Goal: Information Seeking & Learning: Learn about a topic

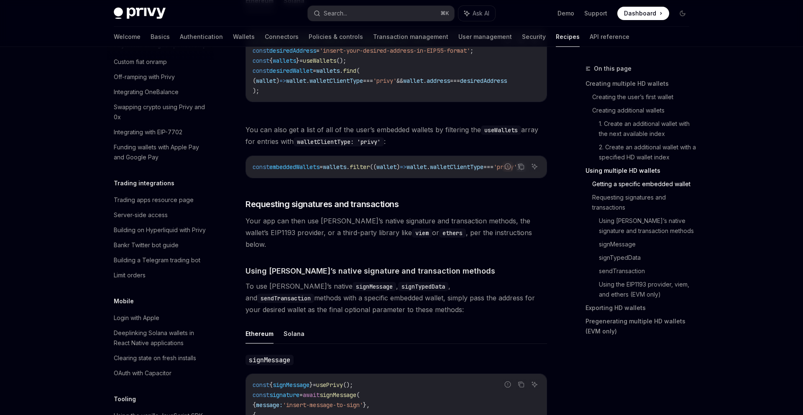
scroll to position [1150, 0]
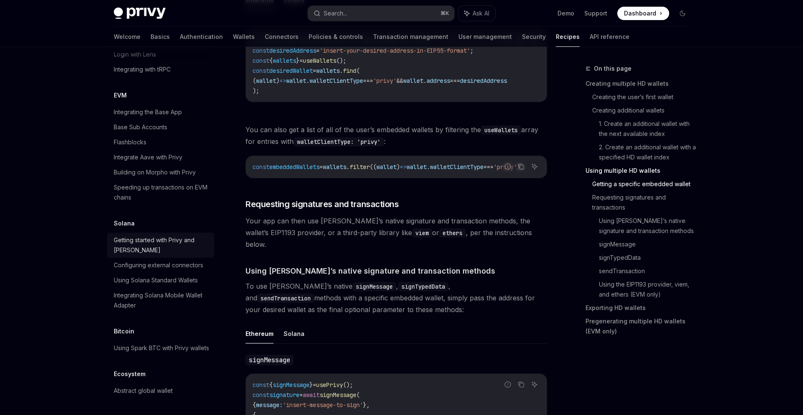
click at [186, 245] on div "Getting started with Privy and [PERSON_NAME]" at bounding box center [161, 245] width 95 height 20
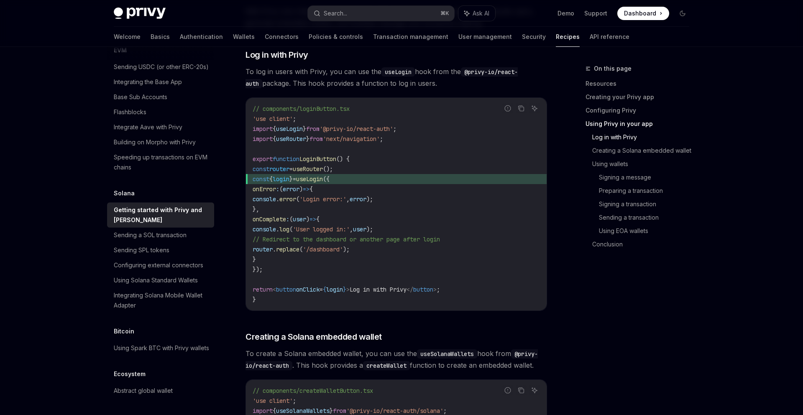
scroll to position [819, 0]
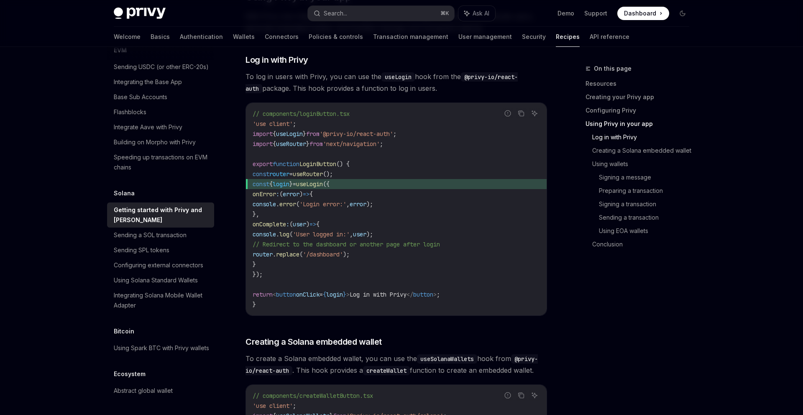
drag, startPoint x: 348, startPoint y: 272, endPoint x: 349, endPoint y: 146, distance: 125.4
click at [349, 146] on code "// components/loginButton.tsx 'use client' ; import { useLogin } from '@privy-i…" at bounding box center [396, 209] width 287 height 201
click at [349, 146] on span "'next/navigation'" at bounding box center [351, 144] width 57 height 8
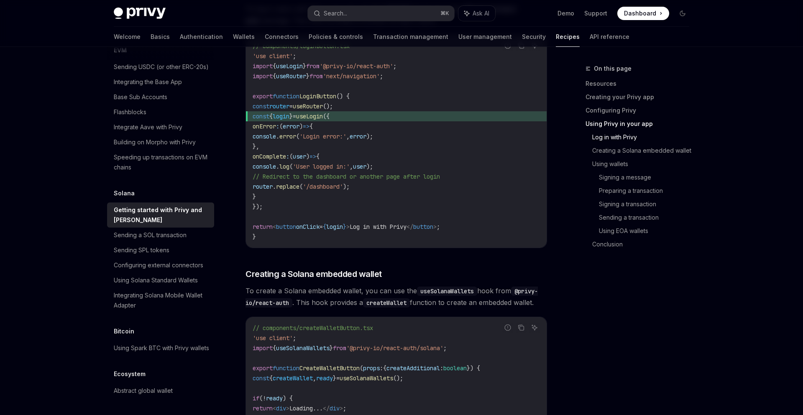
scroll to position [848, 0]
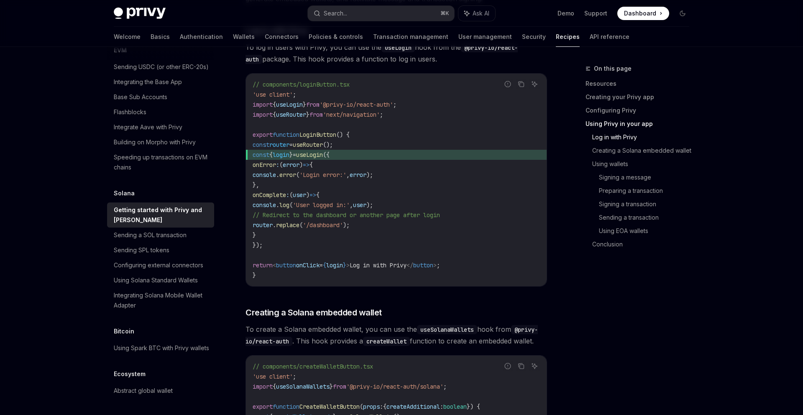
click at [323, 157] on span "useLogin" at bounding box center [309, 155] width 27 height 8
copy span "useLogin"
type textarea "*"
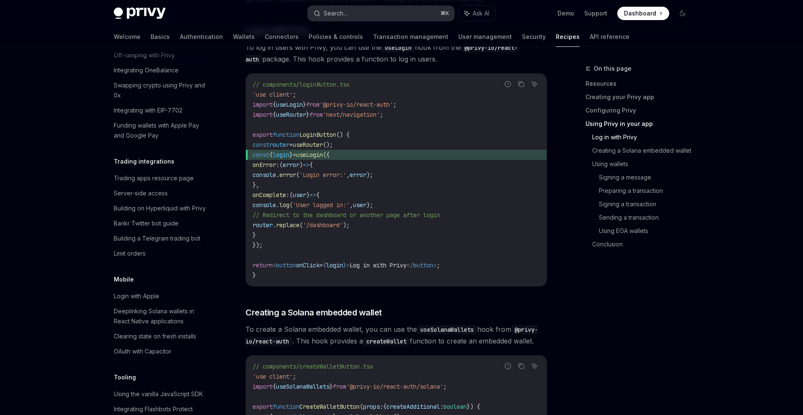
click at [410, 13] on button "Search... ⌘ K" at bounding box center [381, 13] width 146 height 15
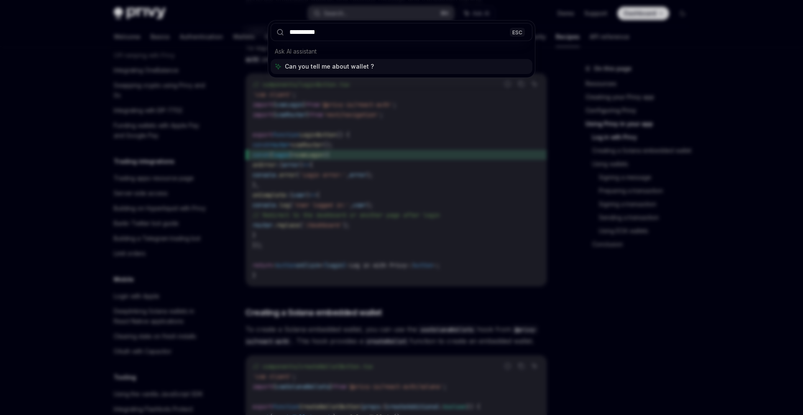
type input "**********"
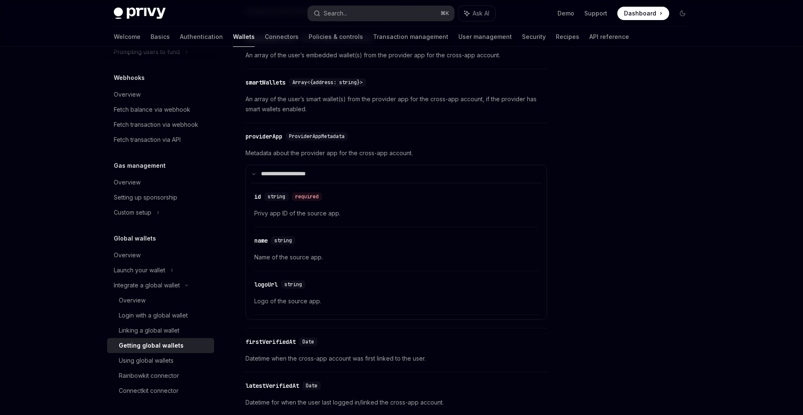
scroll to position [178, 0]
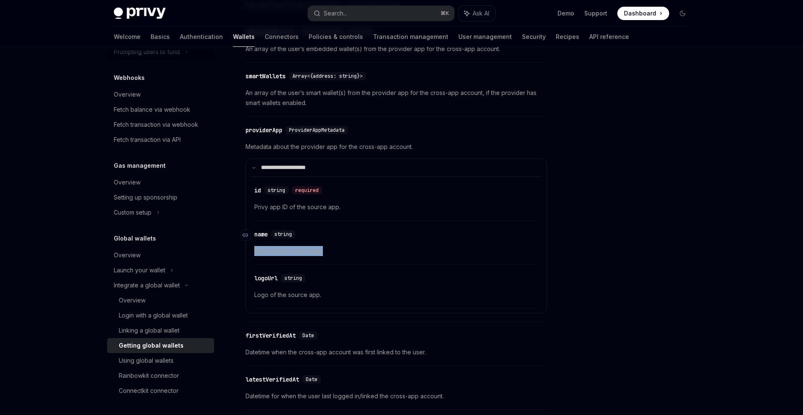
drag, startPoint x: 345, startPoint y: 254, endPoint x: 335, endPoint y: 232, distance: 24.5
click at [335, 232] on div "​ name string Name of the source app." at bounding box center [396, 245] width 284 height 40
click at [335, 232] on div "​ name string" at bounding box center [391, 234] width 275 height 10
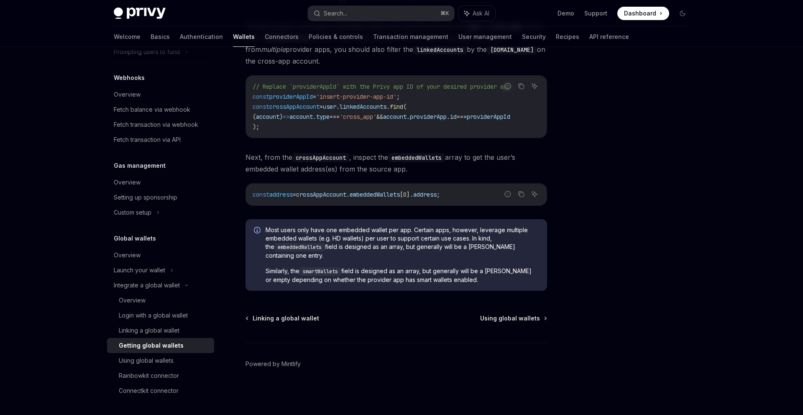
scroll to position [0, 0]
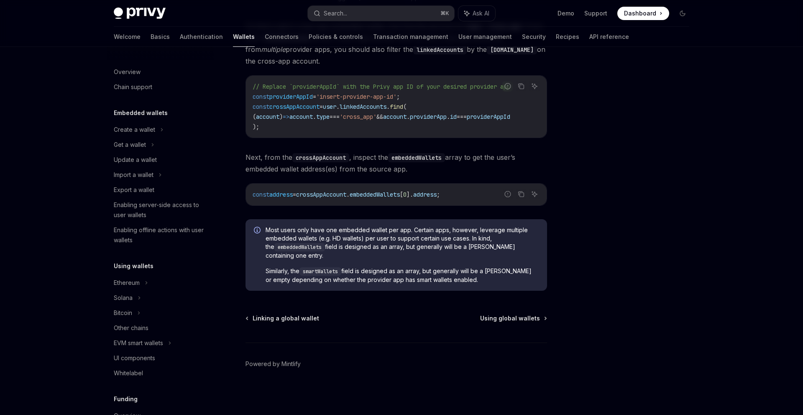
drag, startPoint x: 412, startPoint y: 151, endPoint x: 416, endPoint y: 167, distance: 16.9
click at [416, 167] on span "Next, from the crossAppAccount , inspect the embeddedWallets array to get the u…" at bounding box center [395, 162] width 301 height 23
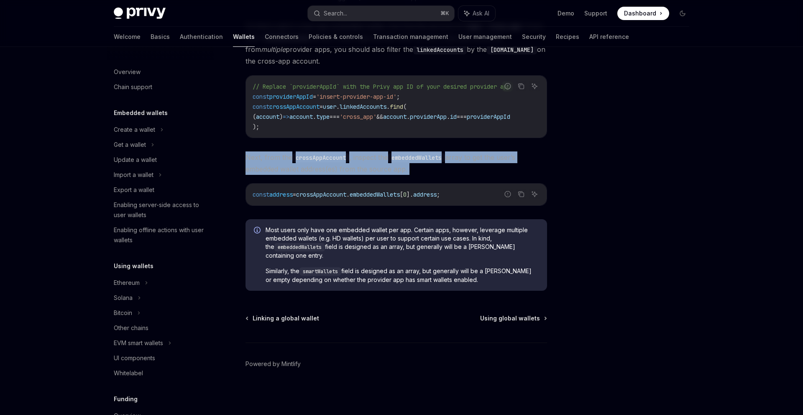
click at [416, 167] on span "Next, from the crossAppAccount , inspect the embeddedWallets array to get the u…" at bounding box center [395, 162] width 301 height 23
click at [429, 168] on span "Next, from the crossAppAccount , inspect the embeddedWallets array to get the u…" at bounding box center [395, 162] width 301 height 23
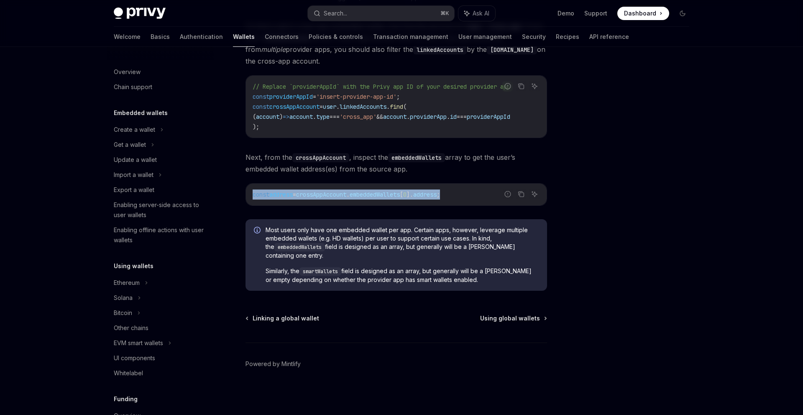
drag, startPoint x: 429, startPoint y: 184, endPoint x: 434, endPoint y: 204, distance: 20.3
click at [434, 204] on div "const address = crossAppAccount . embeddedWallets [ 0 ]. address ;" at bounding box center [396, 195] width 301 height 22
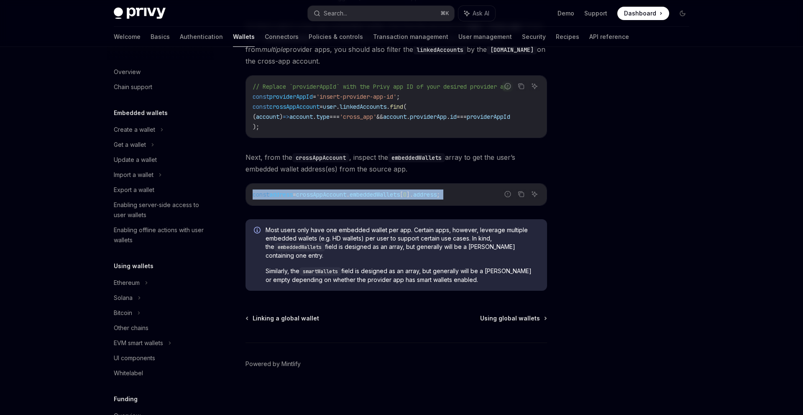
click at [434, 204] on div "const address = crossAppAccount . embeddedWallets [ 0 ]. address ;" at bounding box center [396, 195] width 301 height 22
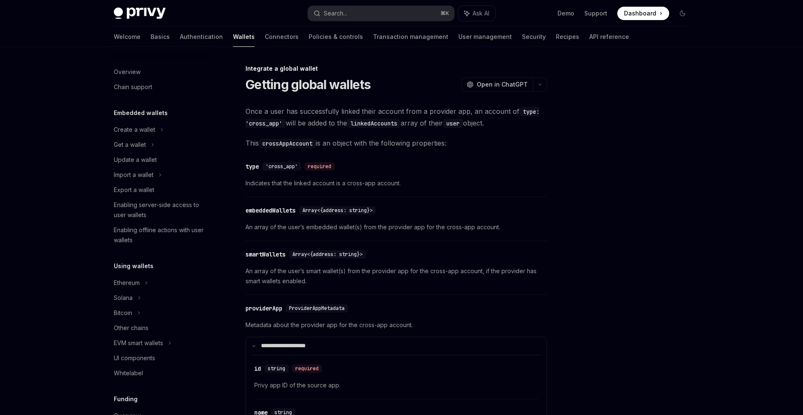
click at [428, 160] on div "​ type 'cross_app' required Indicates that the linked account is a cross-app ac…" at bounding box center [395, 177] width 301 height 40
click at [435, 158] on div "​ type 'cross_app' required Indicates that the linked account is a cross-app ac…" at bounding box center [395, 177] width 301 height 40
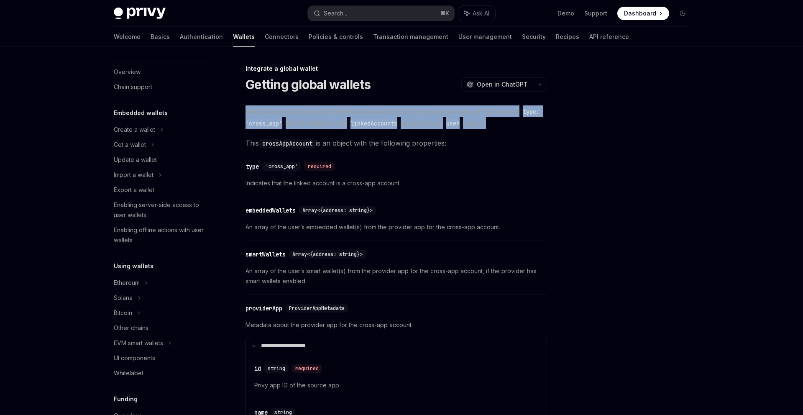
drag, startPoint x: 430, startPoint y: 97, endPoint x: 501, endPoint y: 129, distance: 77.8
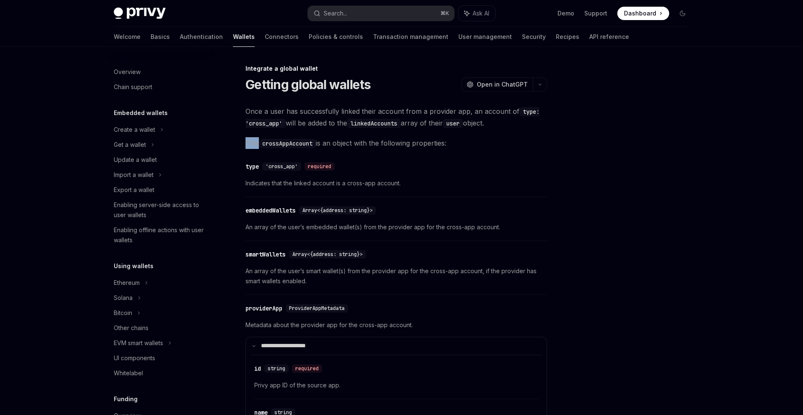
drag, startPoint x: 501, startPoint y: 134, endPoint x: 501, endPoint y: 146, distance: 12.1
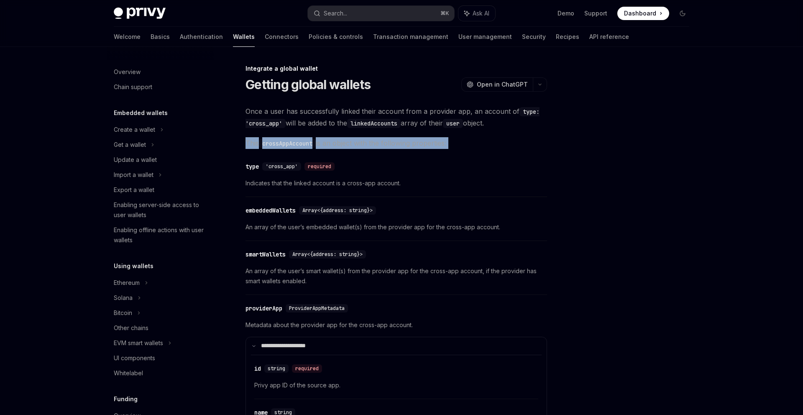
click at [501, 146] on span "This crossAppAccount is an object with the following properties:" at bounding box center [395, 143] width 301 height 12
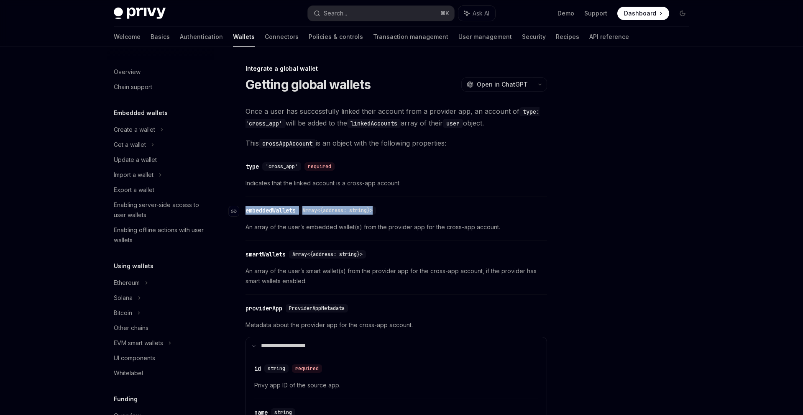
drag, startPoint x: 485, startPoint y: 181, endPoint x: 490, endPoint y: 212, distance: 31.9
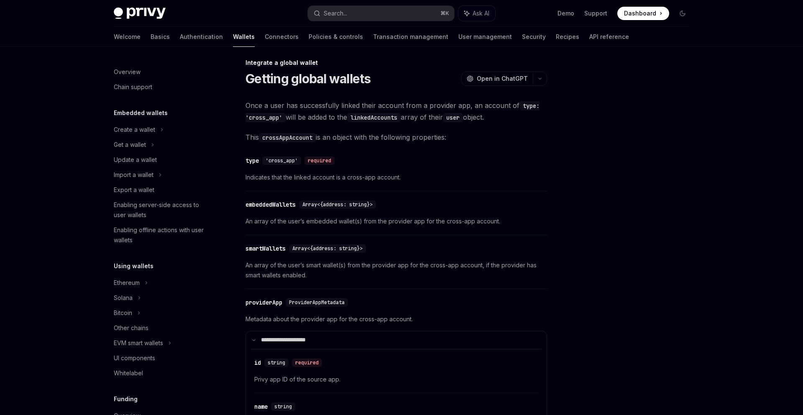
click at [490, 212] on div "​ embeddedWallets Array<{address: string}> An array of the user’s embedded wall…" at bounding box center [395, 215] width 301 height 40
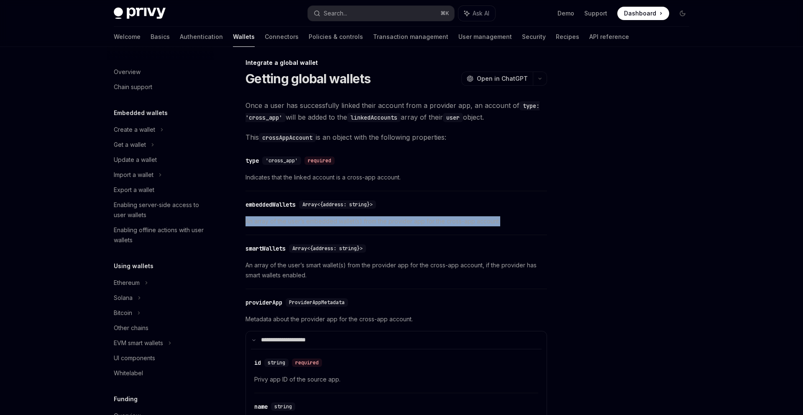
drag, startPoint x: 490, startPoint y: 212, endPoint x: 498, endPoint y: 235, distance: 23.5
click at [498, 235] on div "​ embeddedWallets Array<{address: string}> An array of the user’s embedded wall…" at bounding box center [395, 215] width 301 height 40
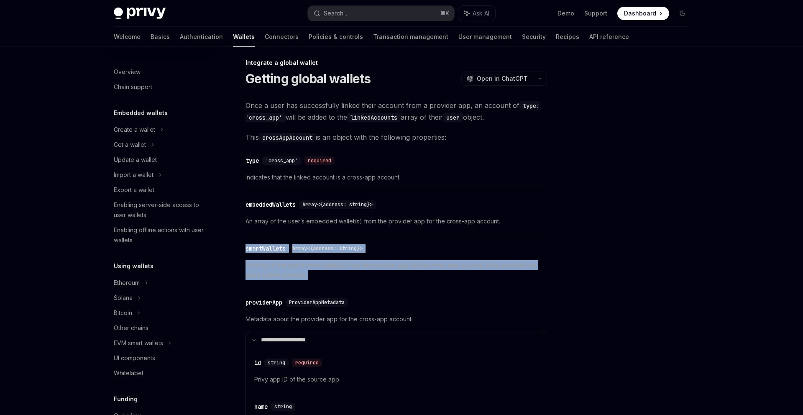
drag, startPoint x: 498, startPoint y: 235, endPoint x: 509, endPoint y: 273, distance: 40.0
click at [509, 273] on span "An array of the user’s smart wallet(s) from the provider app for the cross-app …" at bounding box center [395, 270] width 301 height 20
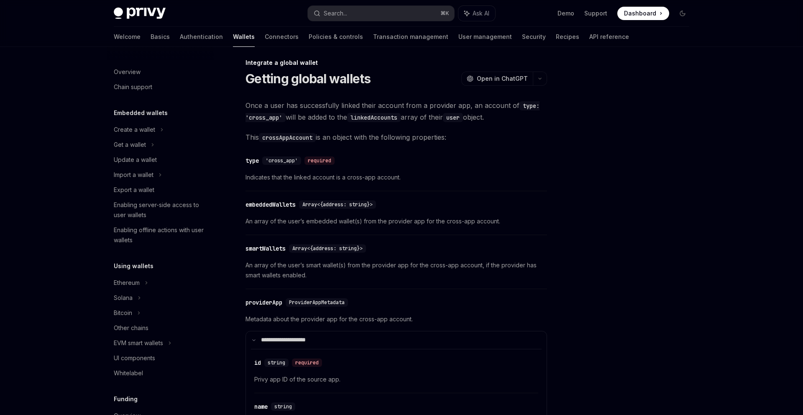
click at [509, 273] on span "An array of the user’s smart wallet(s) from the provider app for the cross-app …" at bounding box center [395, 270] width 301 height 20
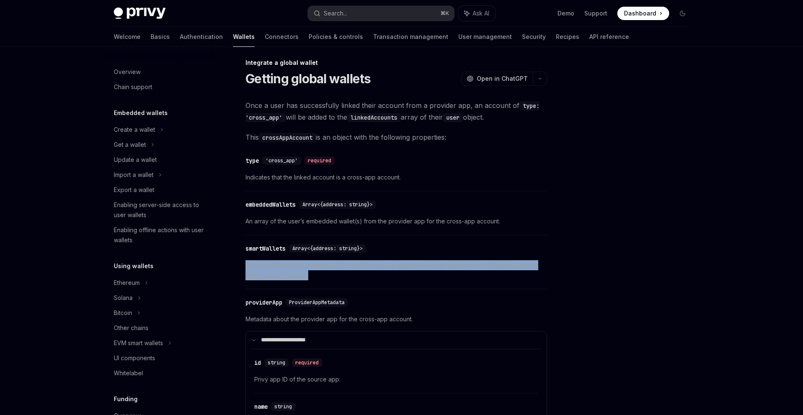
click at [509, 273] on span "An array of the user’s smart wallet(s) from the provider app for the cross-app …" at bounding box center [395, 270] width 301 height 20
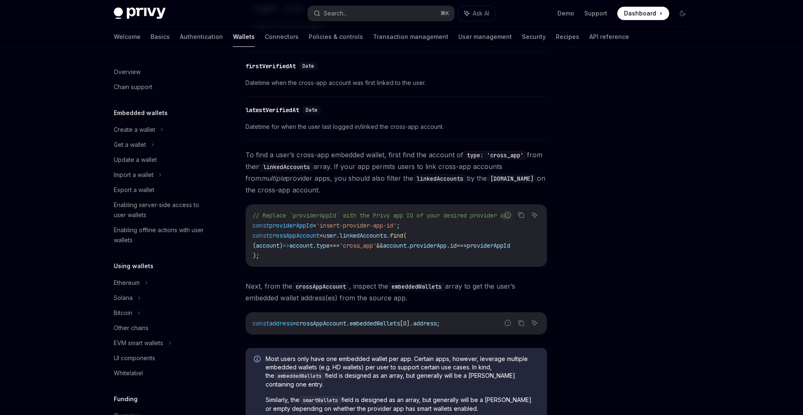
scroll to position [579, 0]
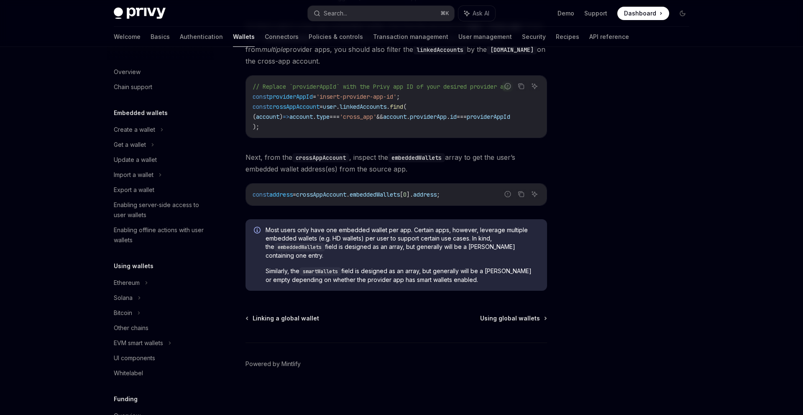
click at [509, 273] on span "Similarly, the smartWallets field is designed as an array, but generally will b…" at bounding box center [401, 275] width 273 height 17
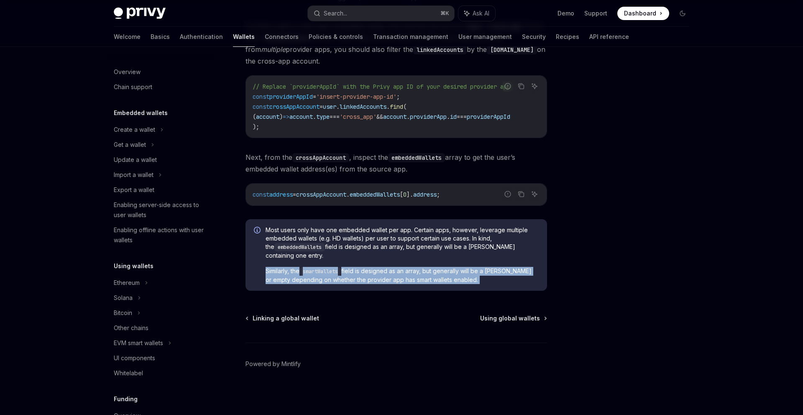
click at [509, 273] on span "Similarly, the smartWallets field is designed as an array, but generally will b…" at bounding box center [401, 275] width 273 height 17
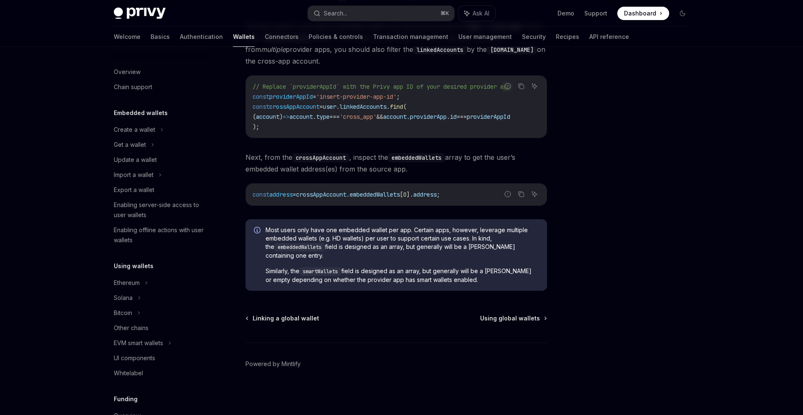
click at [509, 272] on span "Similarly, the smartWallets field is designed as an array, but generally will b…" at bounding box center [401, 275] width 273 height 17
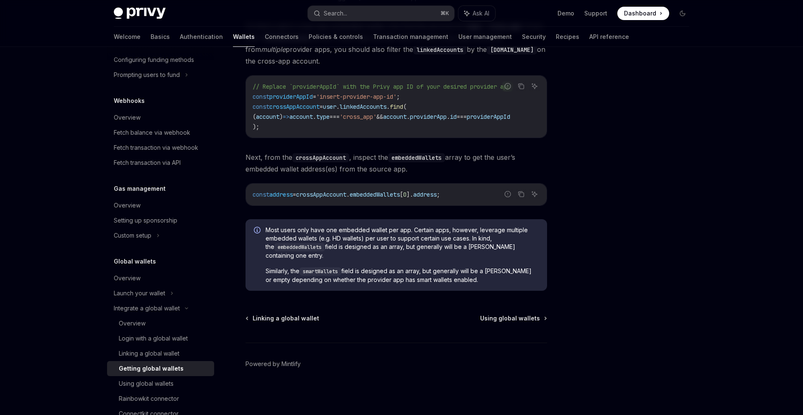
scroll to position [409, 0]
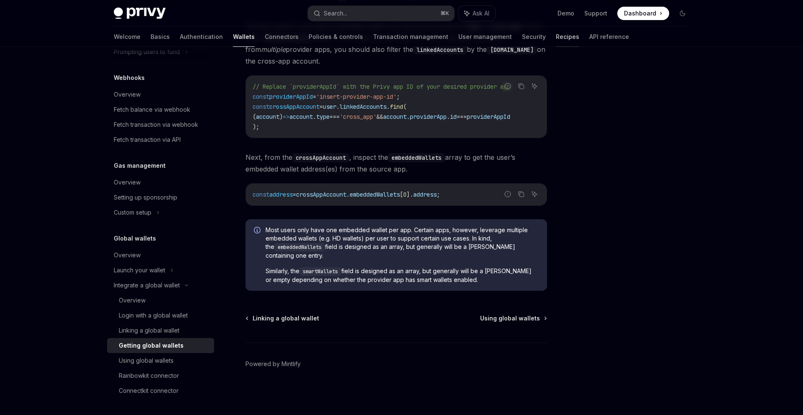
type textarea "*"
